Goal: Transaction & Acquisition: Purchase product/service

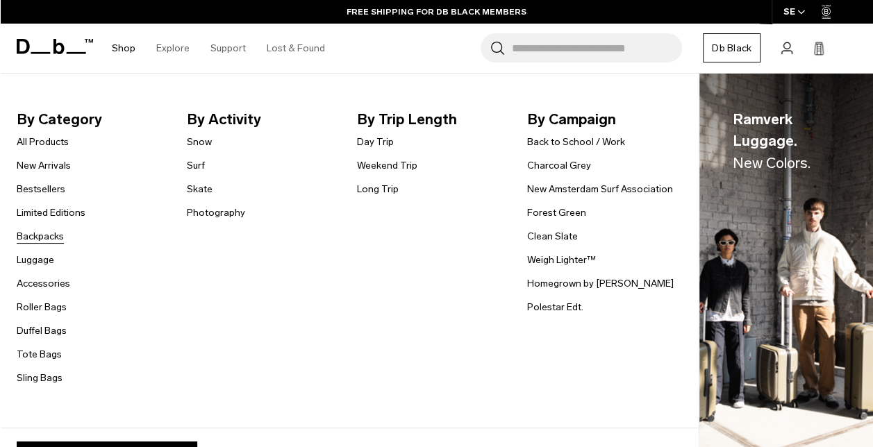
click at [53, 234] on link "Backpacks" at bounding box center [40, 236] width 47 height 15
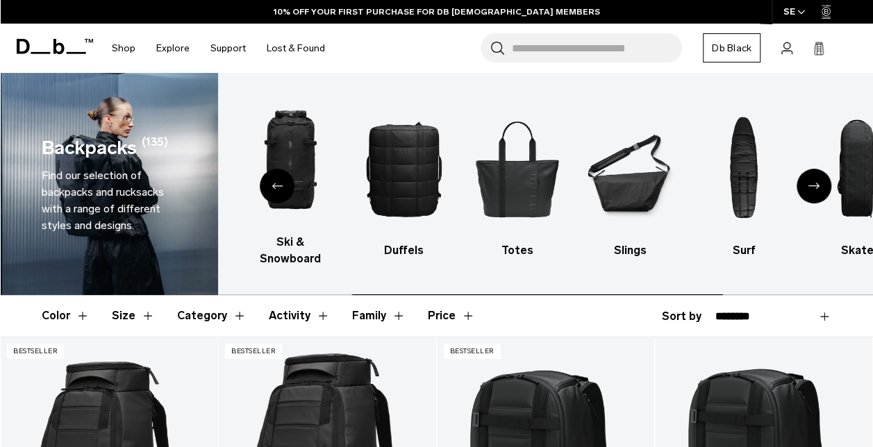
click at [74, 299] on button "Color" at bounding box center [66, 316] width 48 height 40
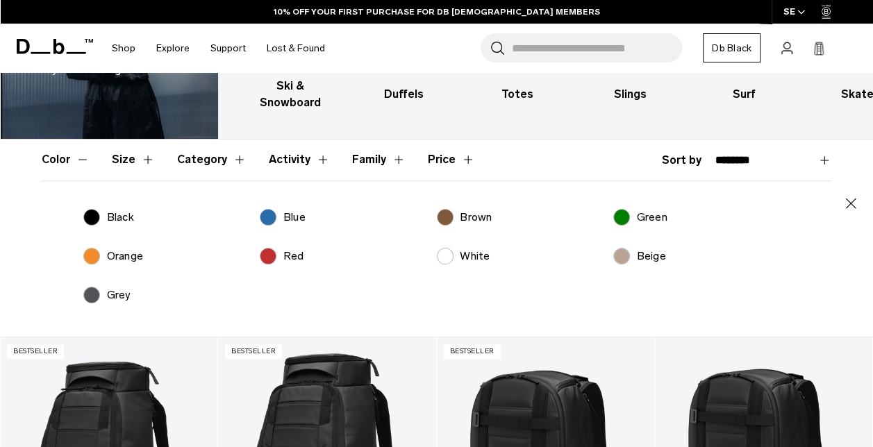
scroll to position [158, 0]
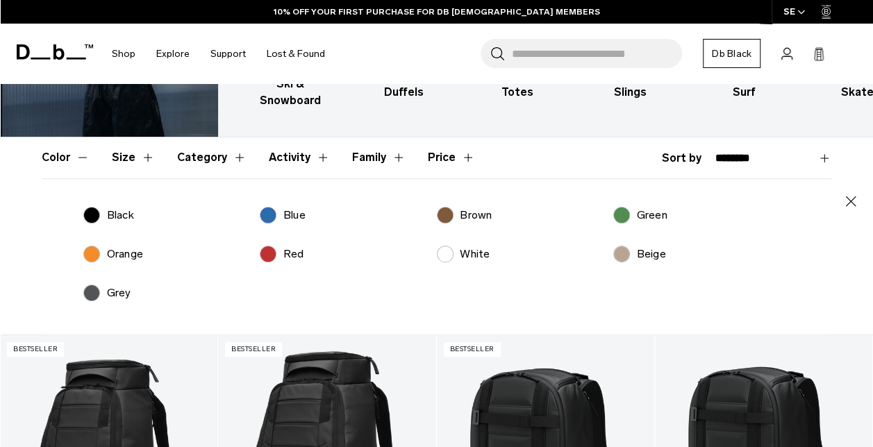
click at [461, 207] on p "Brown" at bounding box center [476, 215] width 32 height 17
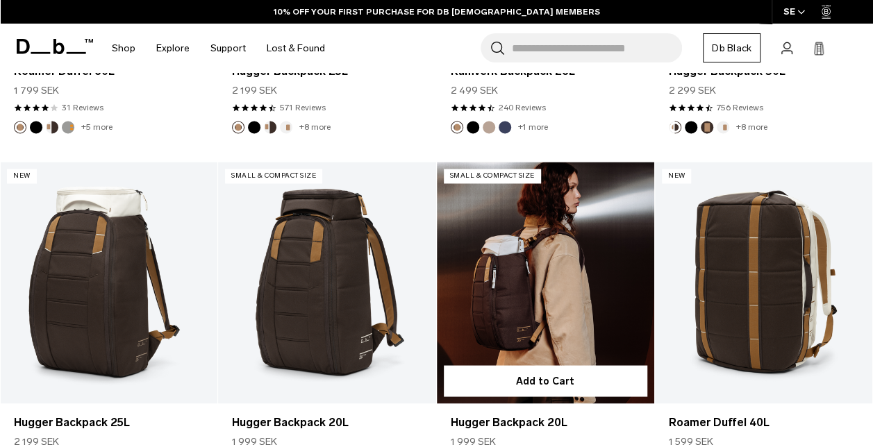
scroll to position [1078, 0]
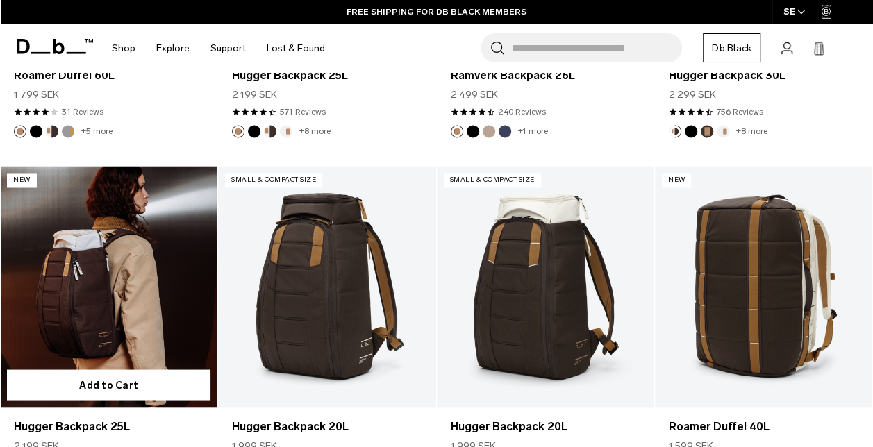
click at [124, 249] on link "Hugger Backpack 25L" at bounding box center [108, 287] width 217 height 242
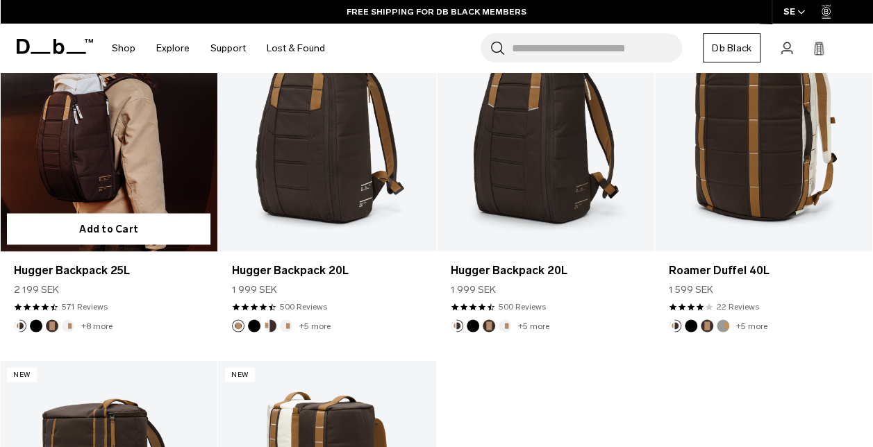
scroll to position [922, 0]
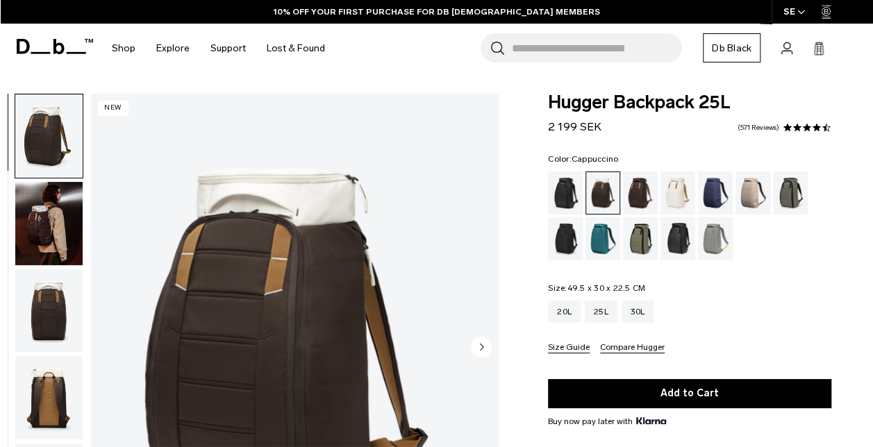
click at [50, 224] on img "button" at bounding box center [48, 223] width 67 height 83
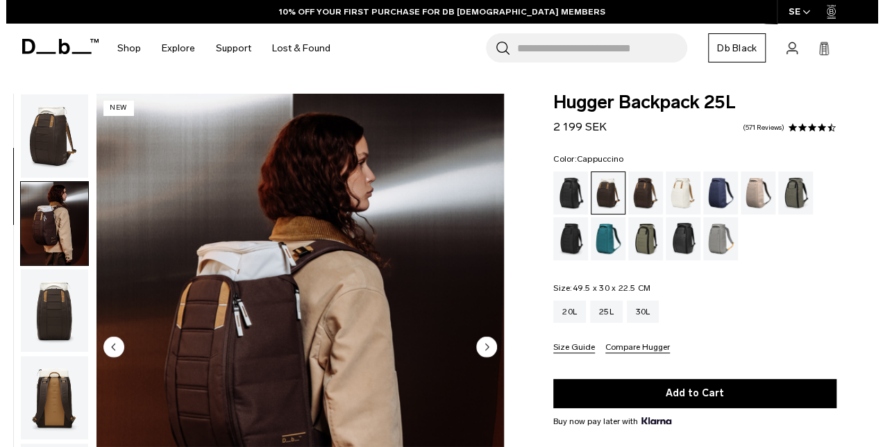
scroll to position [88, 0]
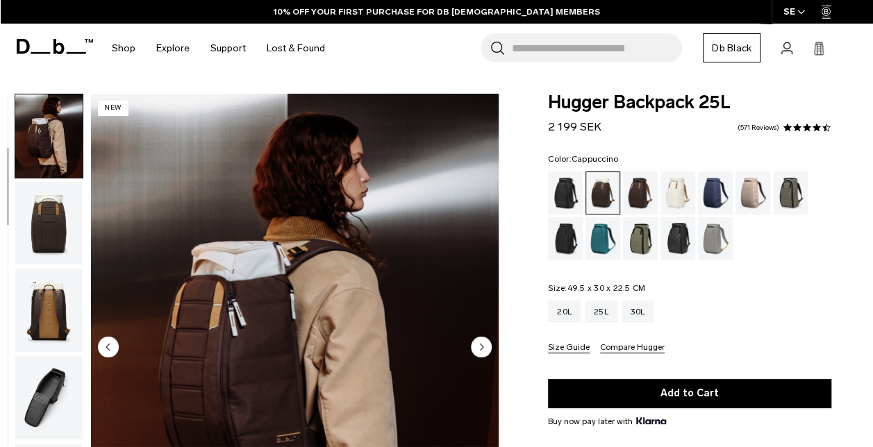
click at [358, 315] on img "2 / 9" at bounding box center [295, 348] width 408 height 509
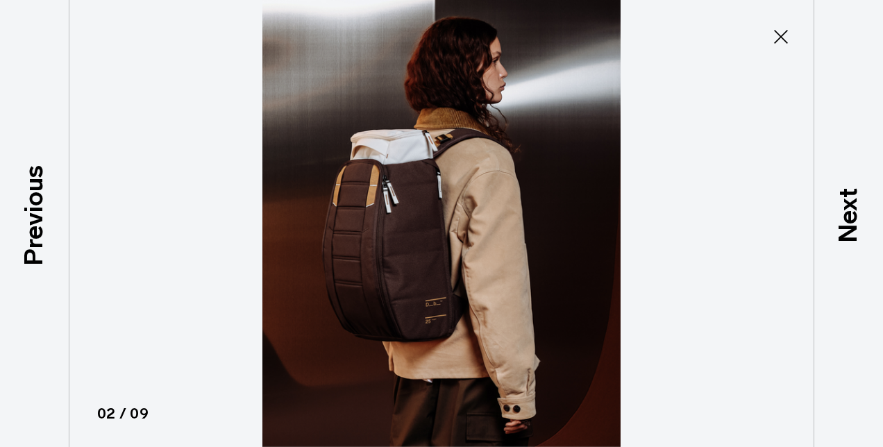
type button "Close"
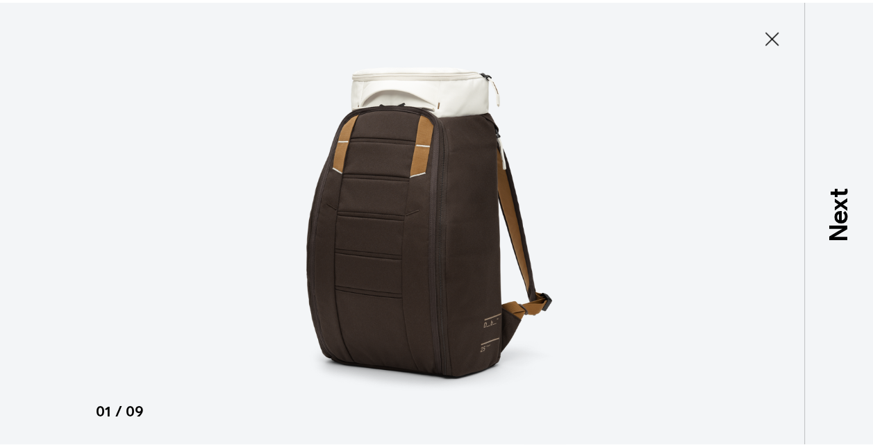
scroll to position [0, 0]
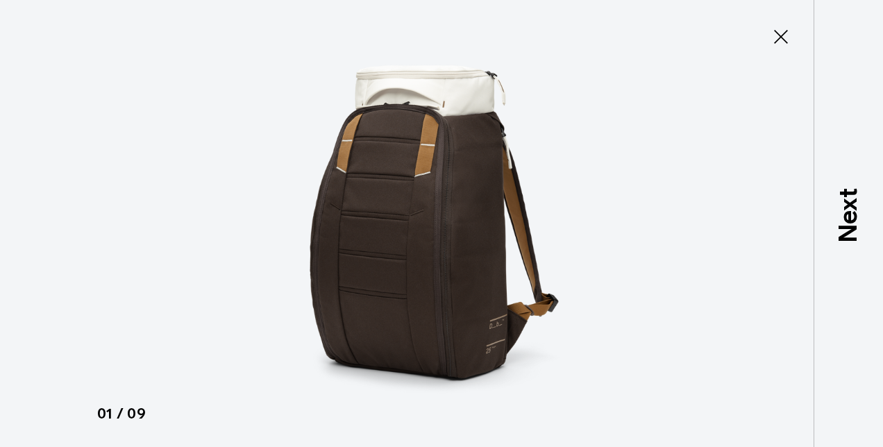
click at [779, 32] on icon at bounding box center [781, 37] width 22 height 22
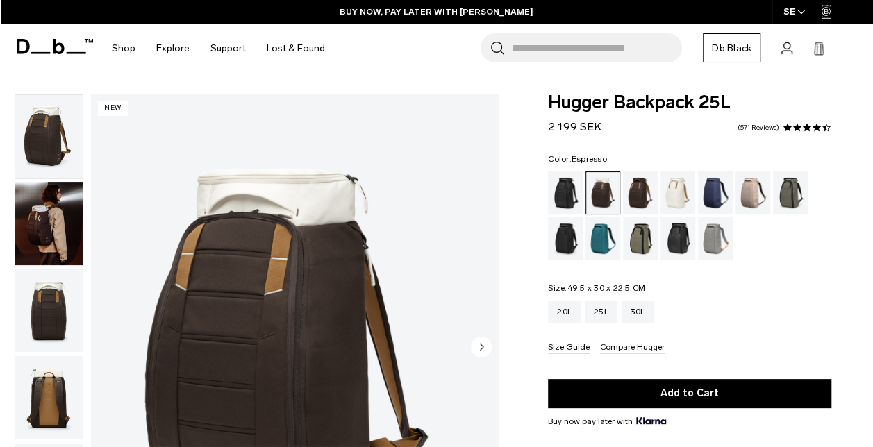
click at [642, 202] on div "Espresso" at bounding box center [640, 193] width 35 height 43
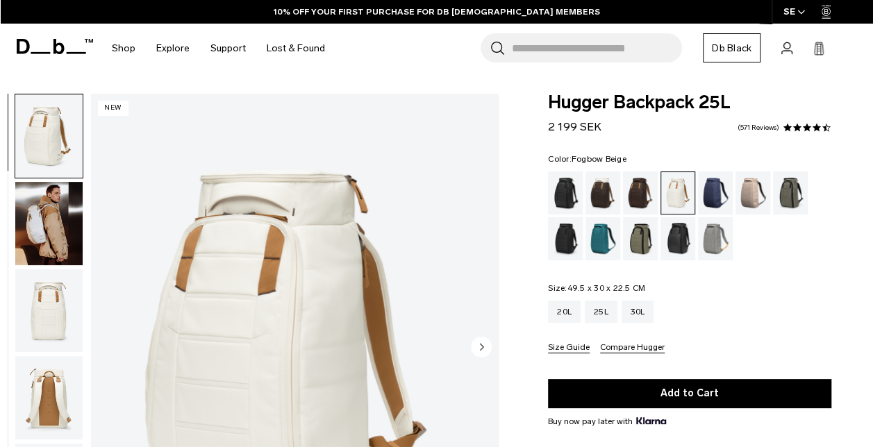
click at [749, 203] on div "Fogbow Beige" at bounding box center [753, 193] width 35 height 43
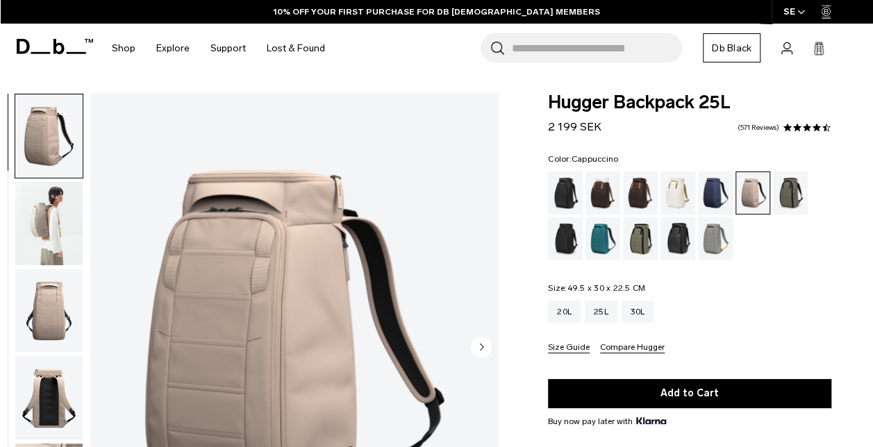
click at [606, 190] on div "Cappuccino" at bounding box center [603, 193] width 35 height 43
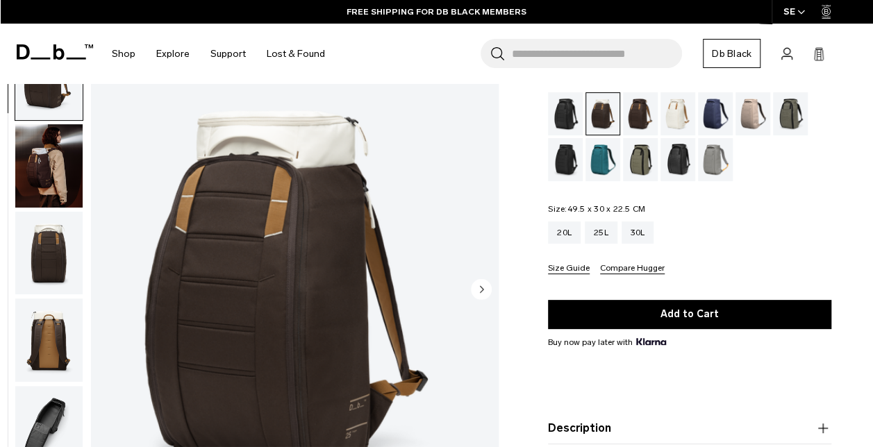
scroll to position [81, 0]
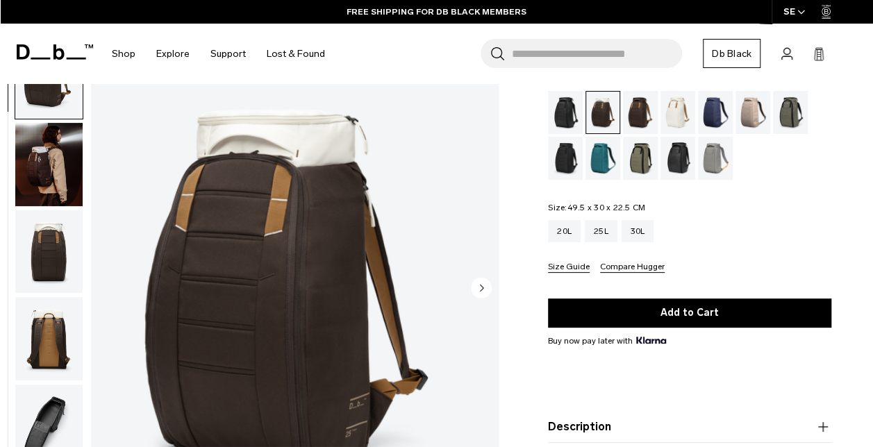
click at [718, 113] on div "Blue Hour" at bounding box center [715, 112] width 35 height 43
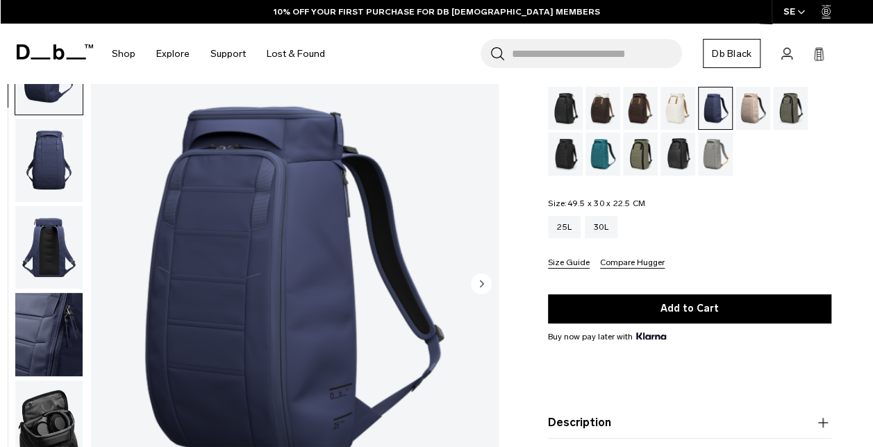
scroll to position [84, 0]
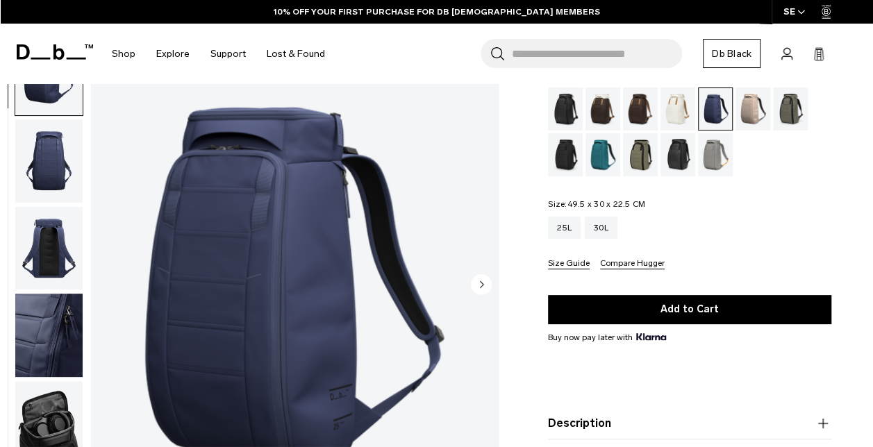
click at [595, 114] on div "Cappuccino" at bounding box center [603, 109] width 35 height 43
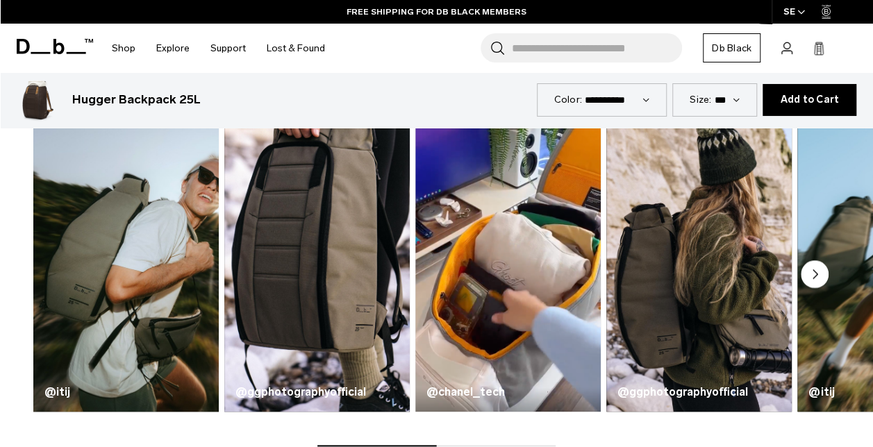
scroll to position [632, 0]
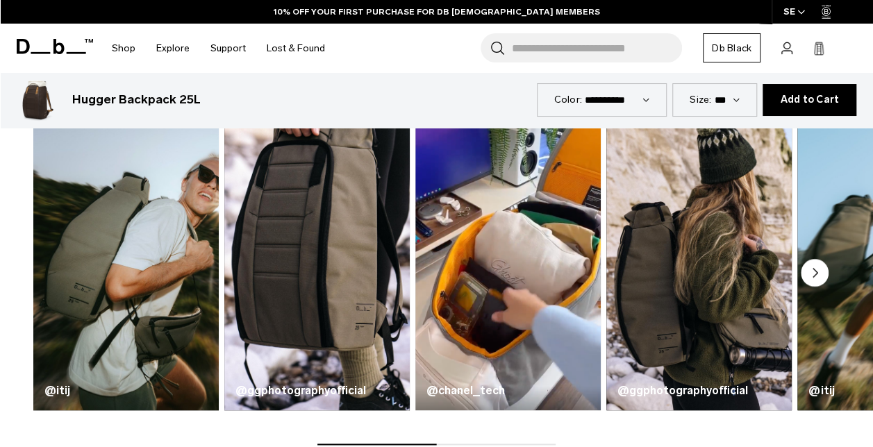
click at [818, 271] on circle "Next slide" at bounding box center [815, 273] width 28 height 28
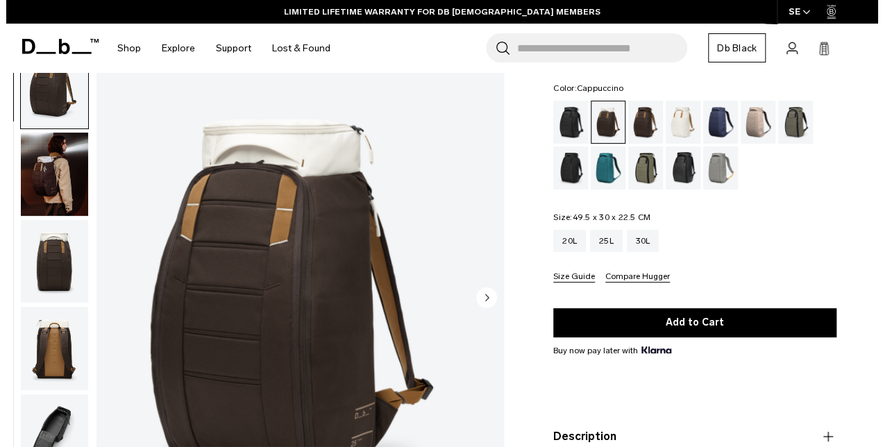
scroll to position [62, 0]
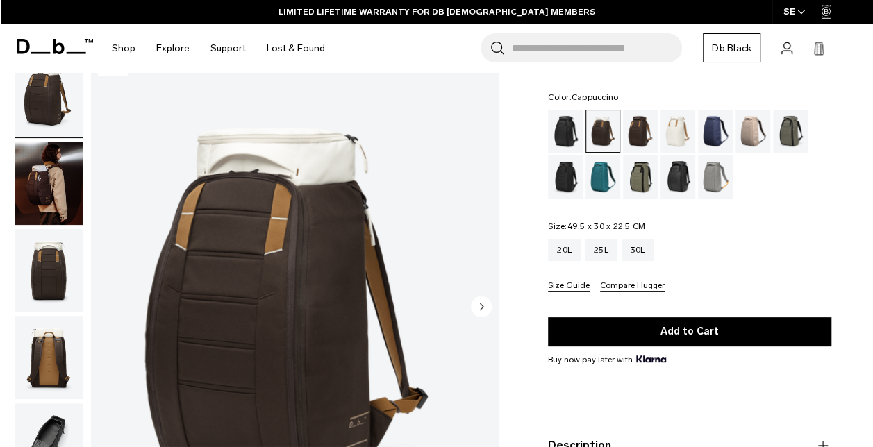
click at [328, 275] on img "1 / 9" at bounding box center [295, 307] width 408 height 509
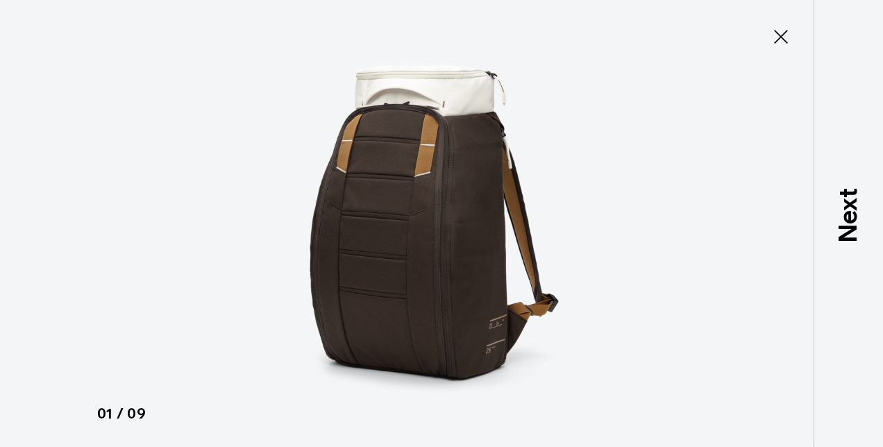
type button "Close"
